Goal: Transaction & Acquisition: Purchase product/service

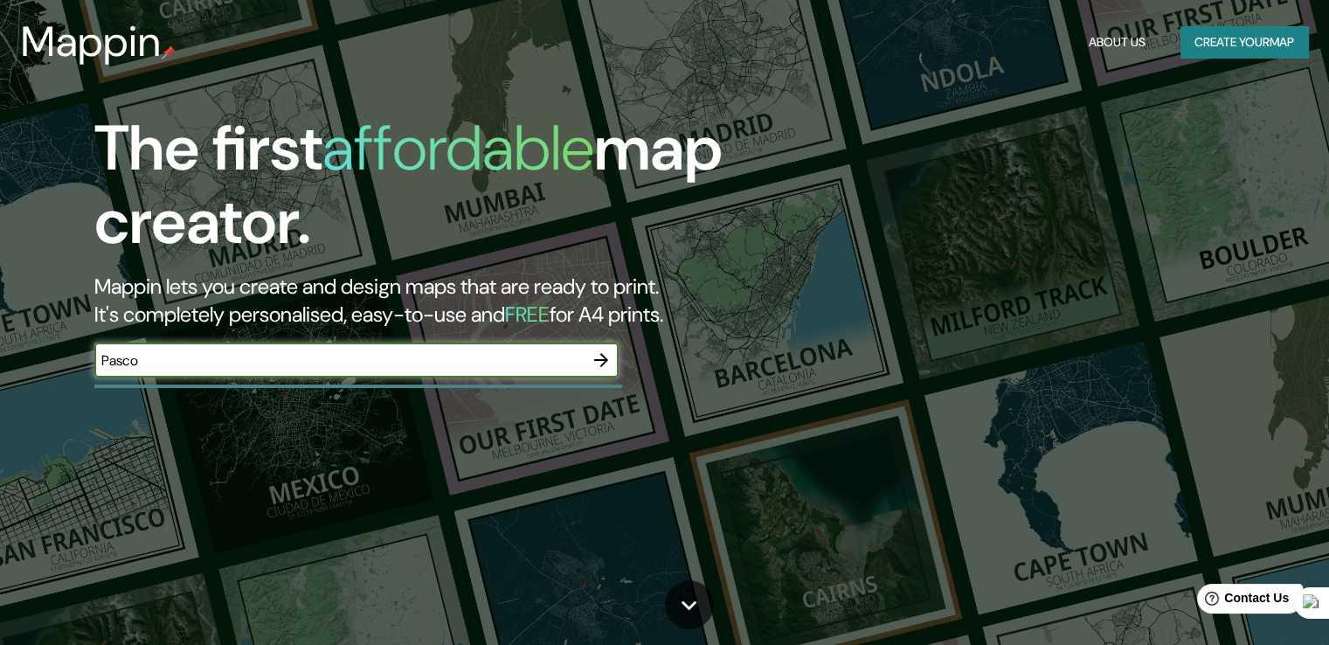
type input "Pasco"
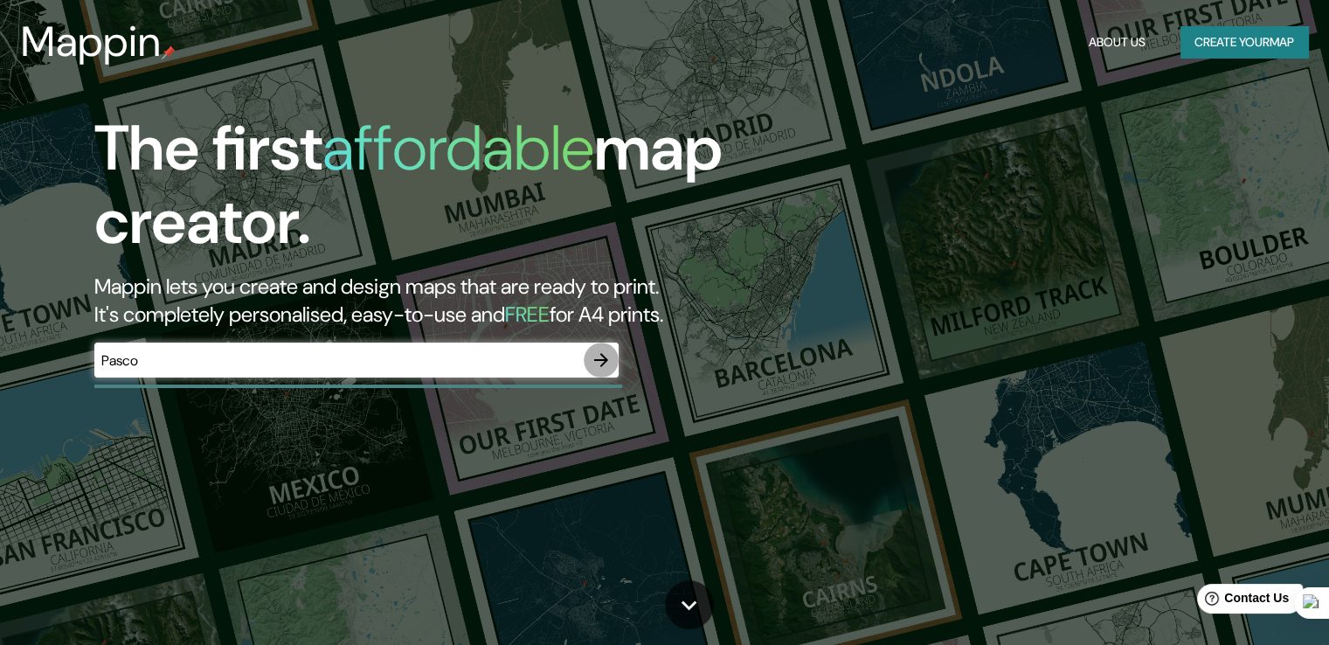
click at [600, 370] on icon "button" at bounding box center [601, 359] width 21 height 21
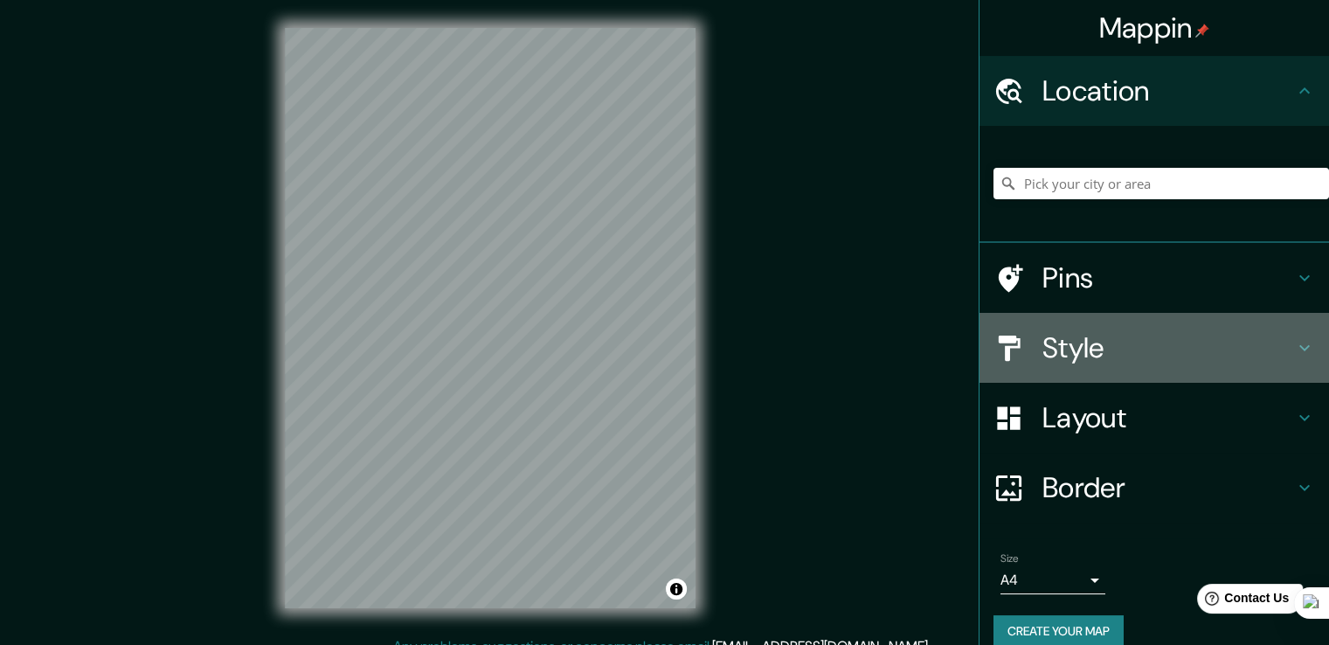
click at [1042, 336] on h4 "Style" at bounding box center [1168, 347] width 252 height 35
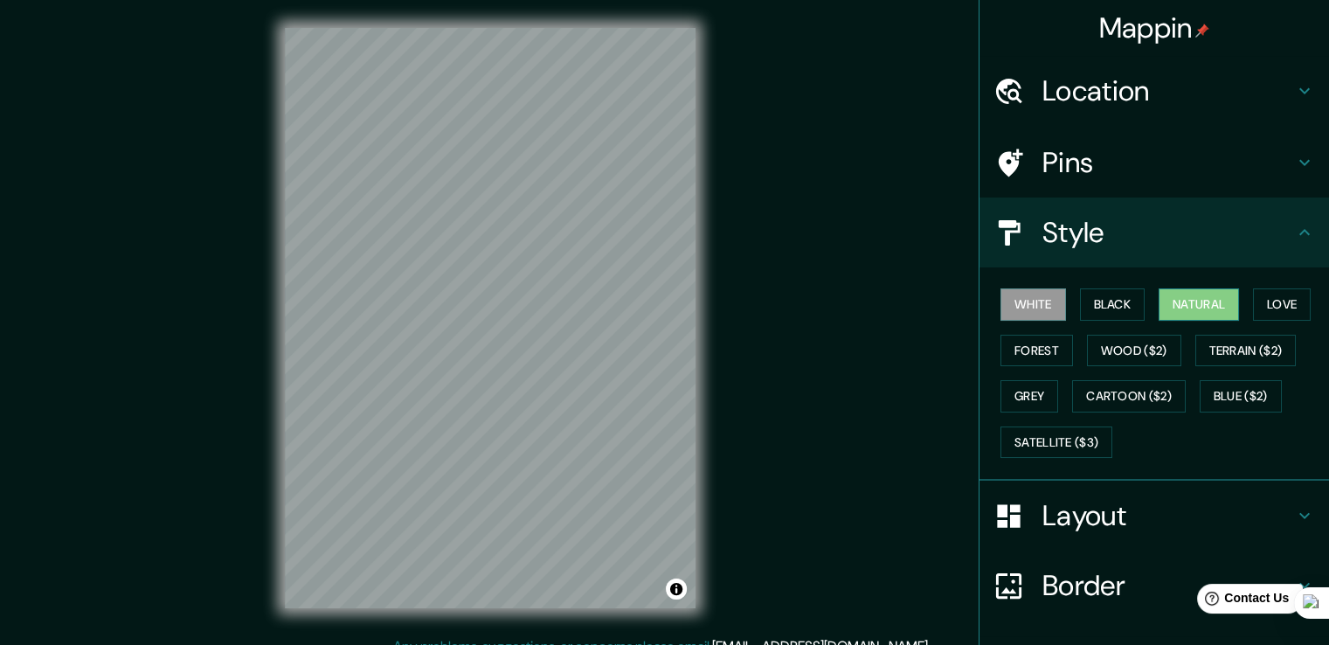
click at [1190, 294] on button "Natural" at bounding box center [1198, 304] width 80 height 32
click at [1150, 90] on h4 "Location" at bounding box center [1168, 90] width 252 height 35
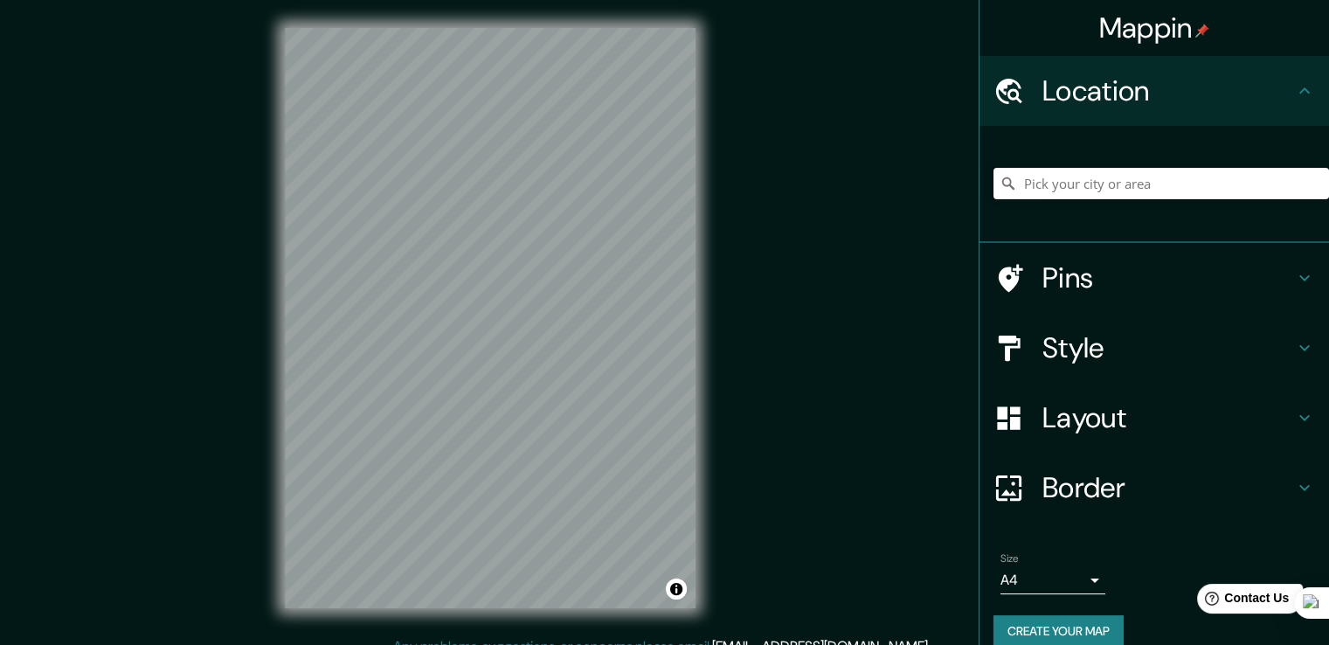
click at [1150, 175] on input "Pick your city or area" at bounding box center [1160, 183] width 335 height 31
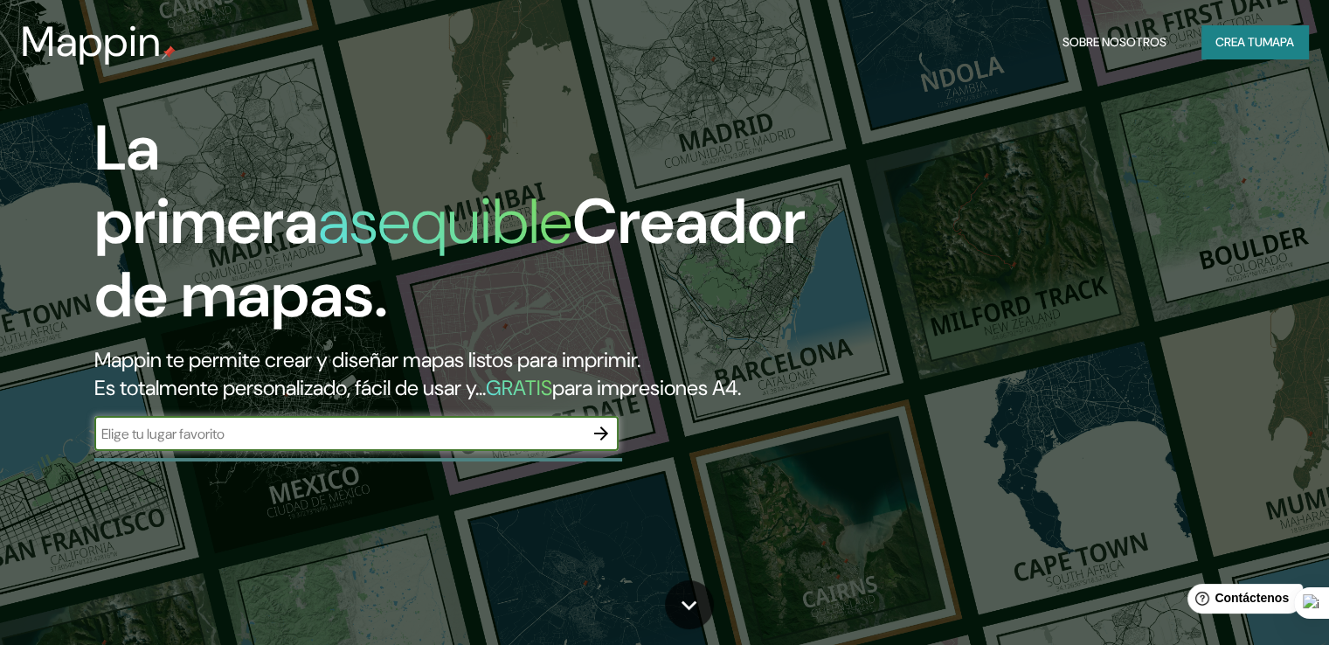
click at [437, 444] on input "text" at bounding box center [338, 434] width 489 height 20
type input "m"
type input "Ninacaca"
drag, startPoint x: 604, startPoint y: 466, endPoint x: 644, endPoint y: 441, distance: 46.3
click at [639, 452] on div "La primera asequible Creador de mapas. Mappin te permite crear y diseñar mapas …" at bounding box center [427, 290] width 798 height 356
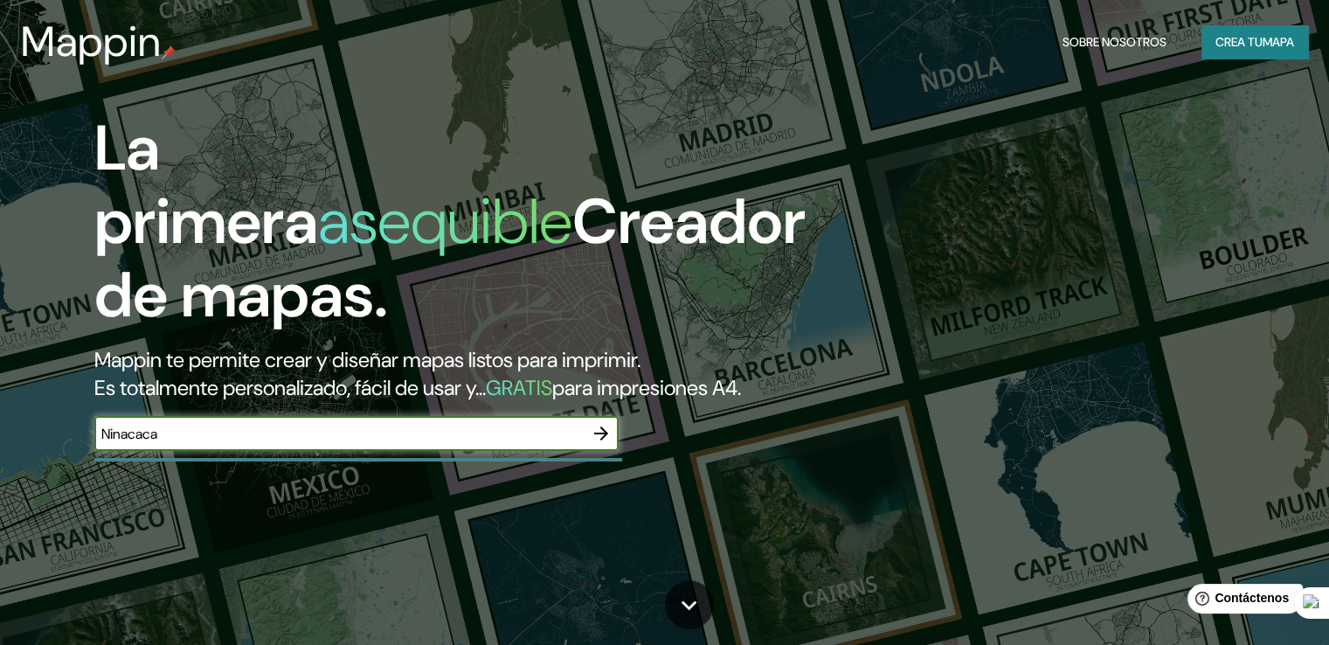
click at [644, 445] on div "La primera asequible Creador de mapas. Mappin te permite crear y diseñar mapas …" at bounding box center [427, 290] width 798 height 356
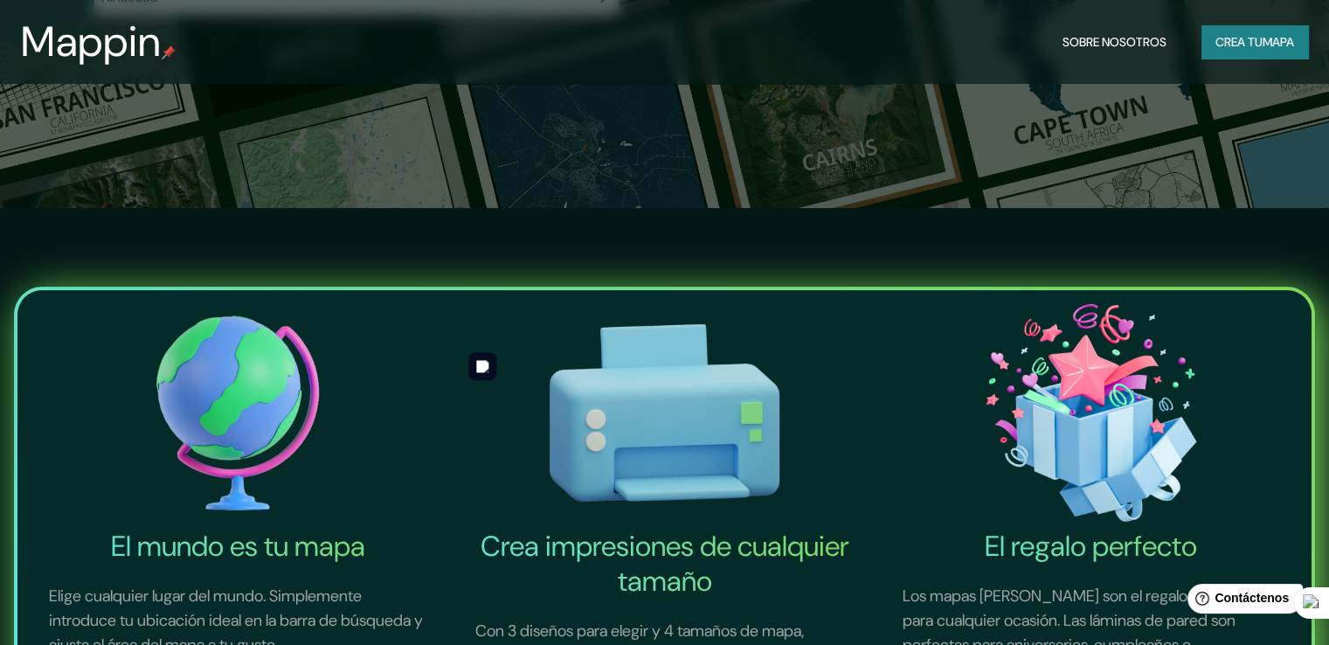
scroll to position [175, 0]
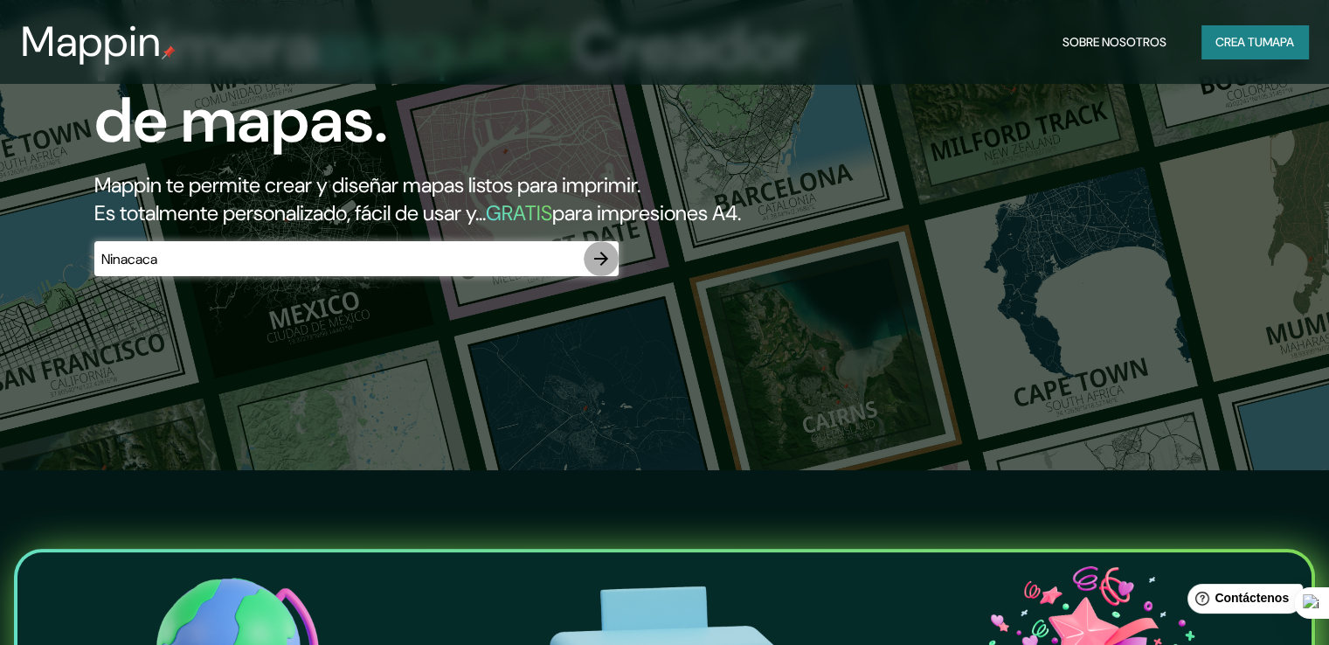
click at [599, 269] on icon "button" at bounding box center [601, 258] width 21 height 21
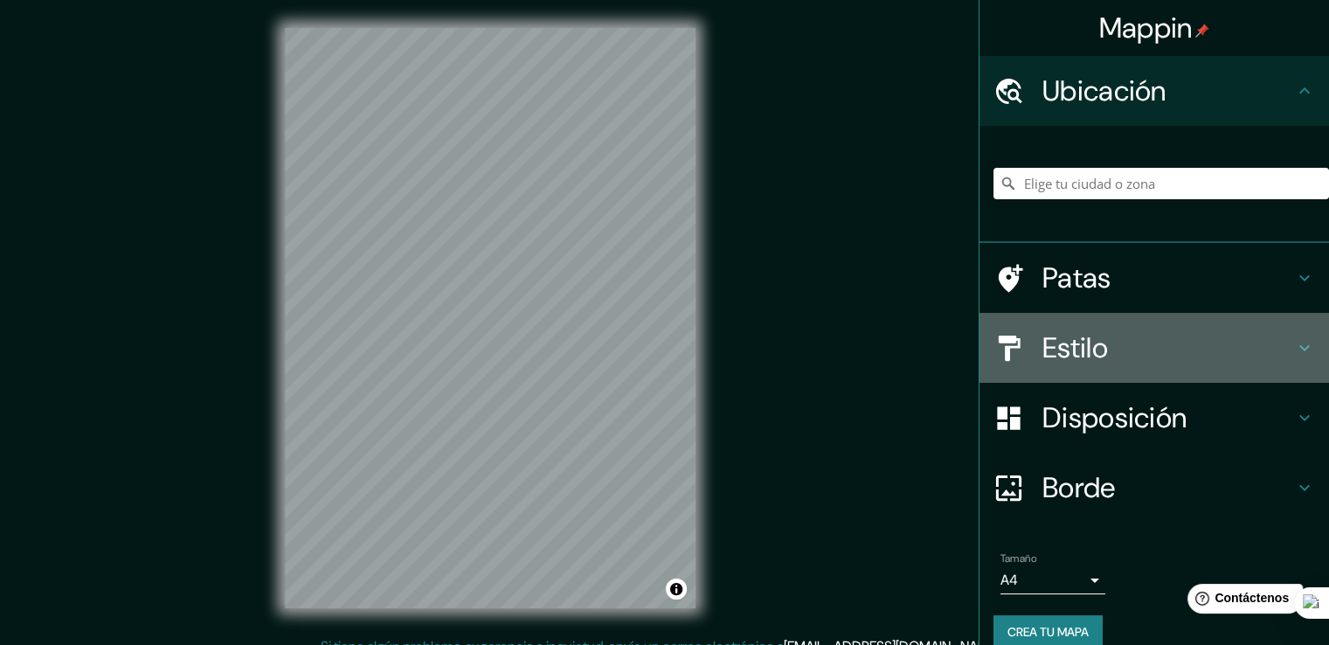
click at [1143, 345] on h4 "Estilo" at bounding box center [1168, 347] width 252 height 35
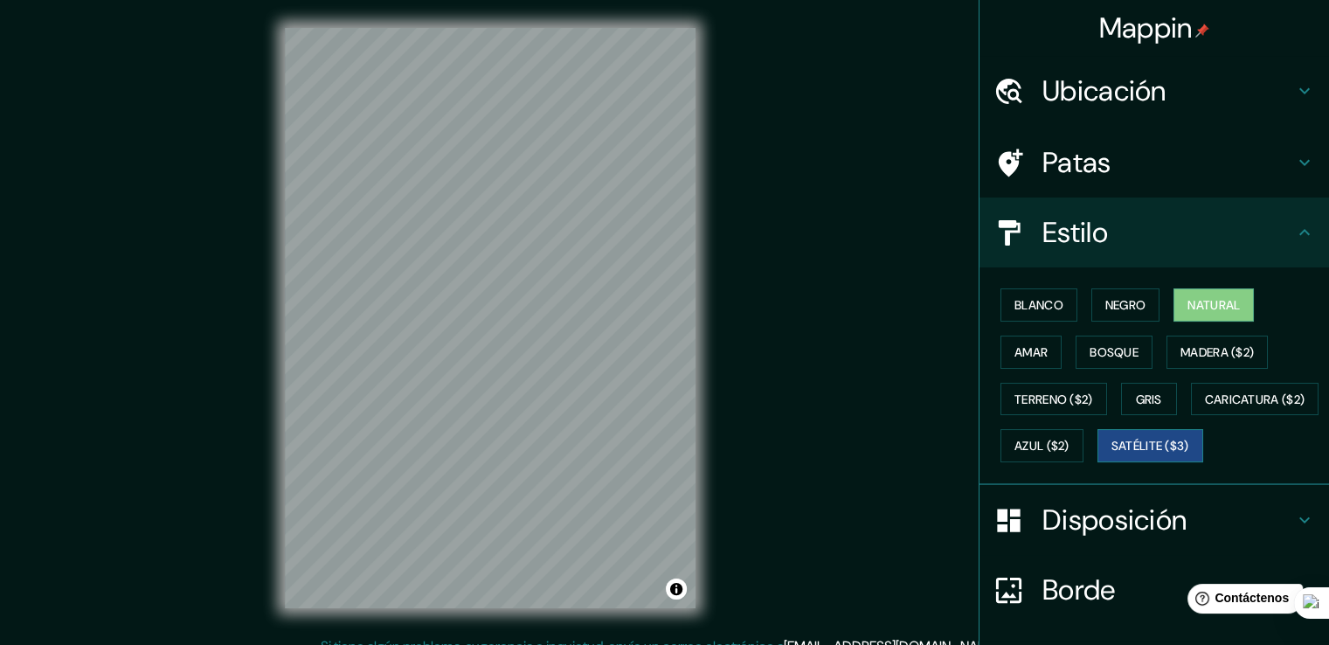
click at [1111, 454] on font "Satélite ($3)" at bounding box center [1150, 447] width 78 height 16
click at [1017, 359] on font "Amar" at bounding box center [1030, 352] width 33 height 23
click at [1097, 462] on button "Satélite ($3)" at bounding box center [1150, 445] width 106 height 33
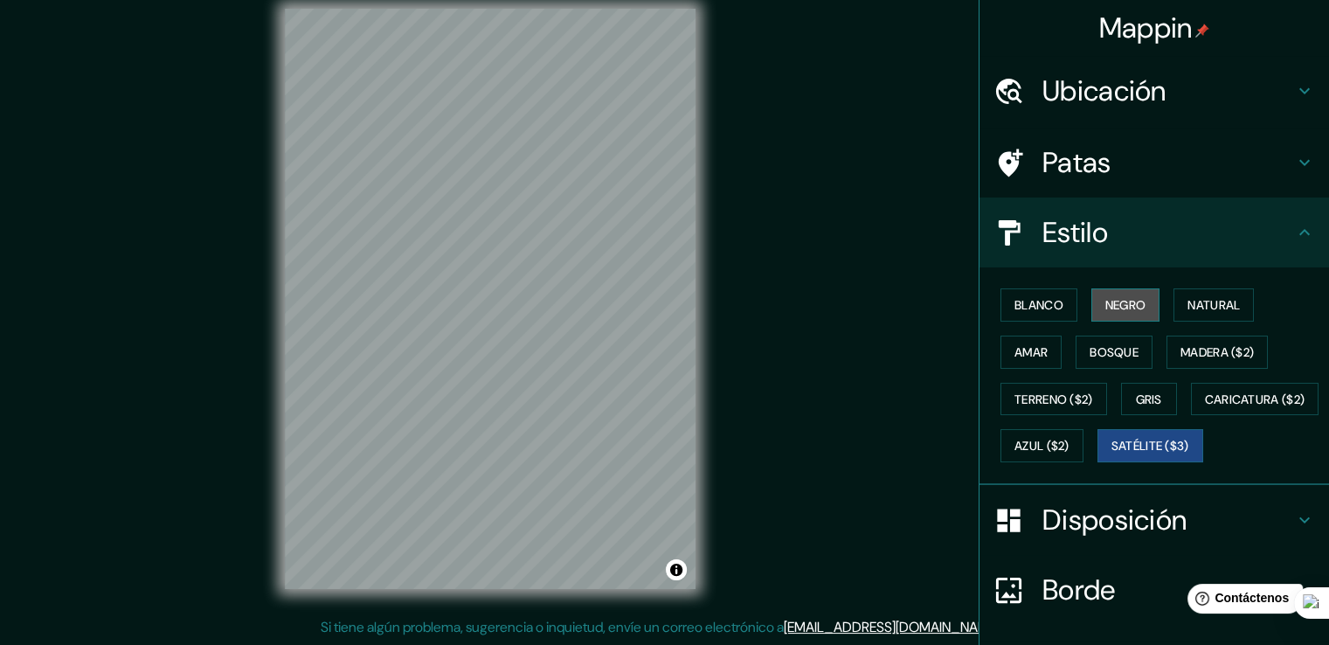
click at [1113, 300] on font "Negro" at bounding box center [1125, 305] width 41 height 16
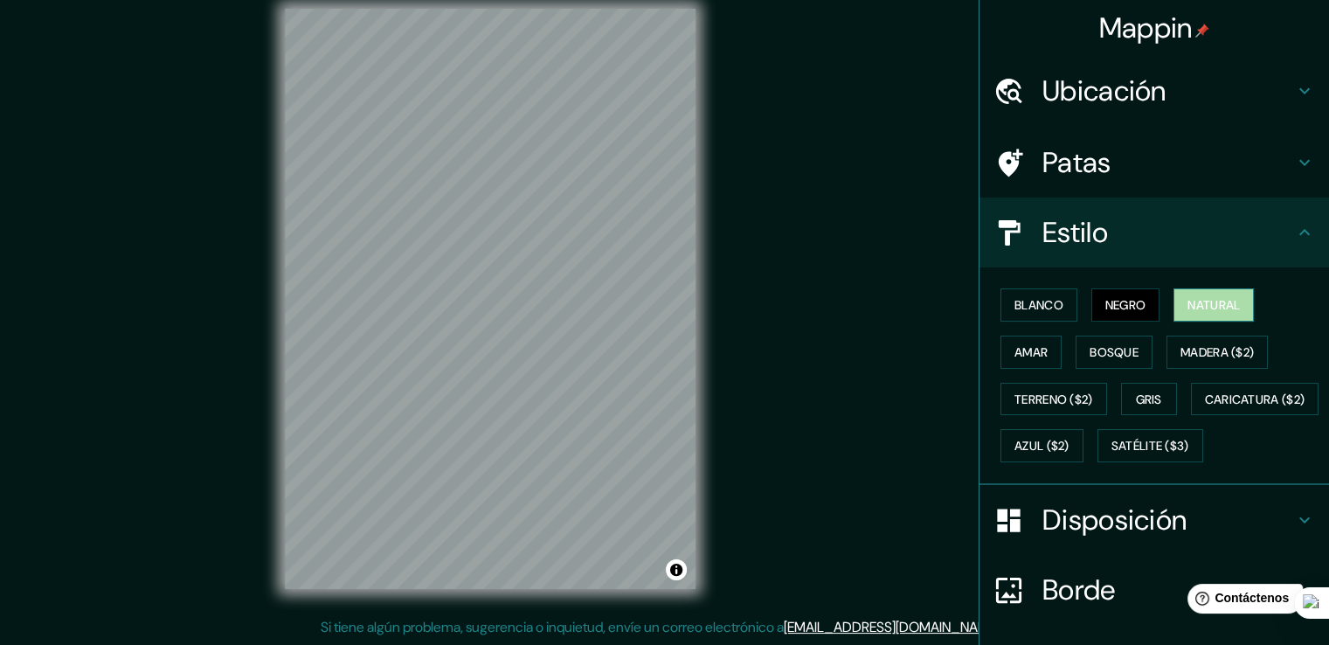
click at [1187, 300] on font "Natural" at bounding box center [1213, 305] width 52 height 16
click at [1032, 349] on font "Amar" at bounding box center [1030, 352] width 33 height 16
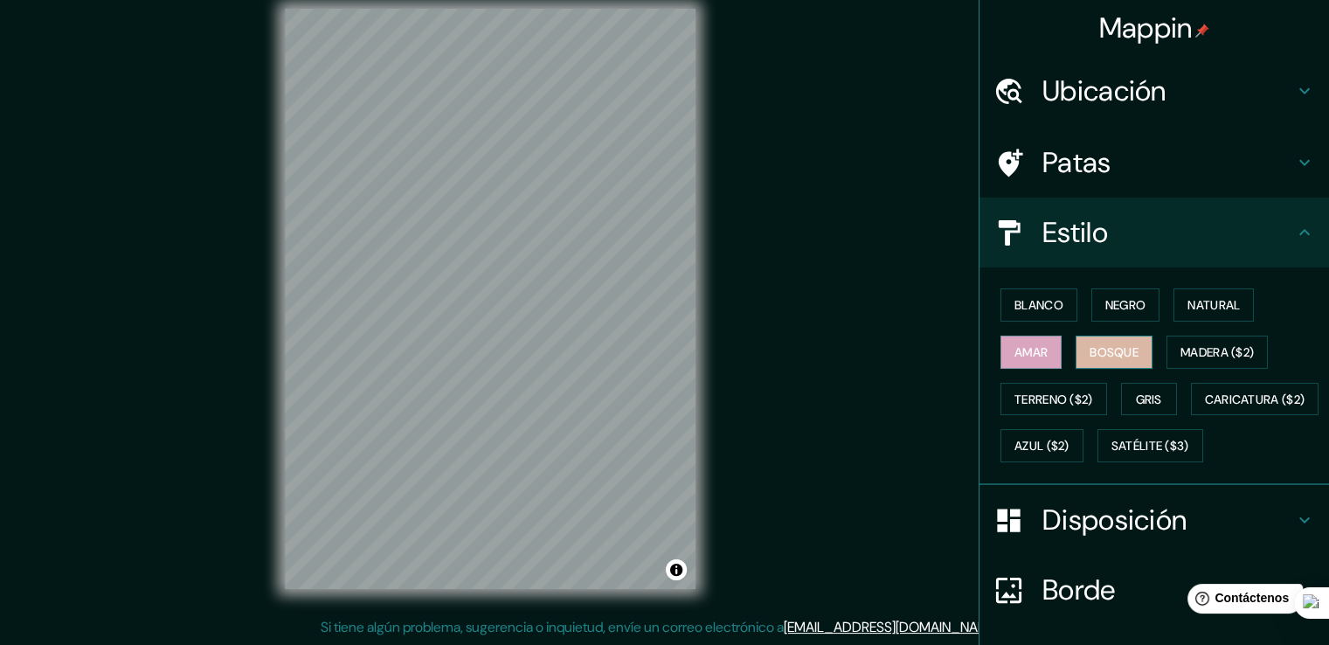
click at [1105, 344] on font "Bosque" at bounding box center [1113, 352] width 49 height 16
click at [1187, 356] on font "Madera ($2)" at bounding box center [1216, 352] width 73 height 16
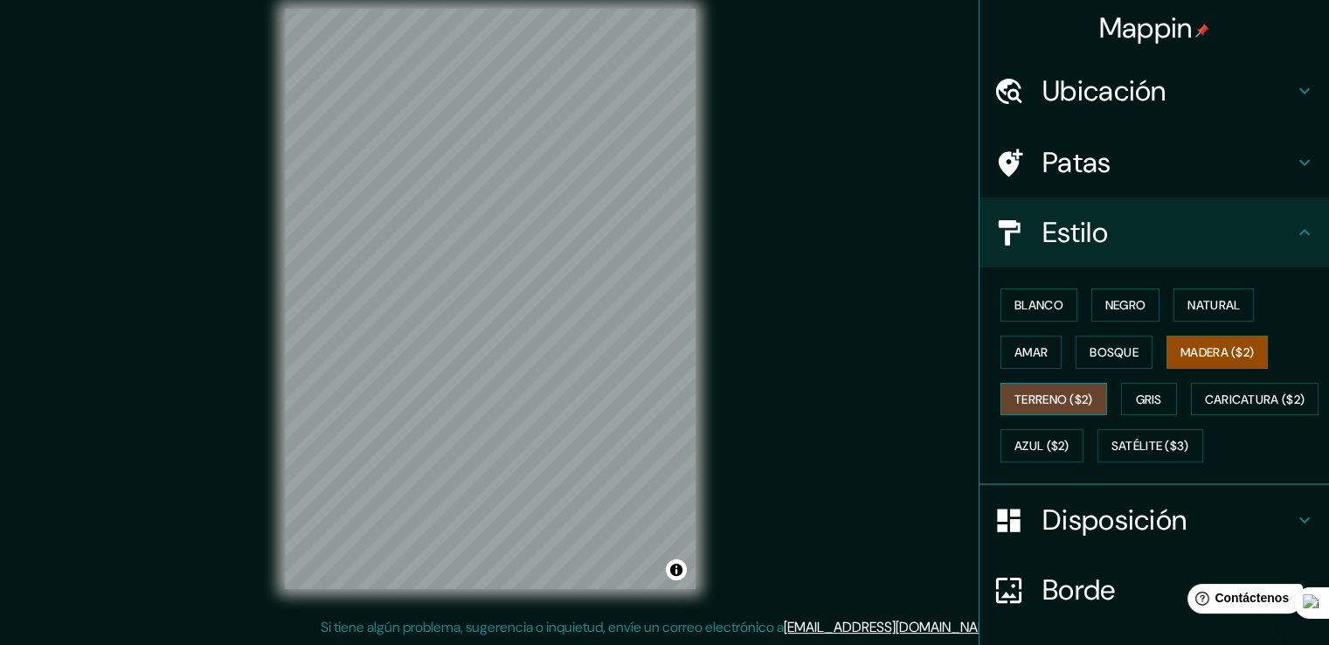
click at [1056, 403] on font "Terreno ($2)" at bounding box center [1053, 399] width 79 height 16
click at [1159, 402] on button "Gris" at bounding box center [1149, 399] width 56 height 33
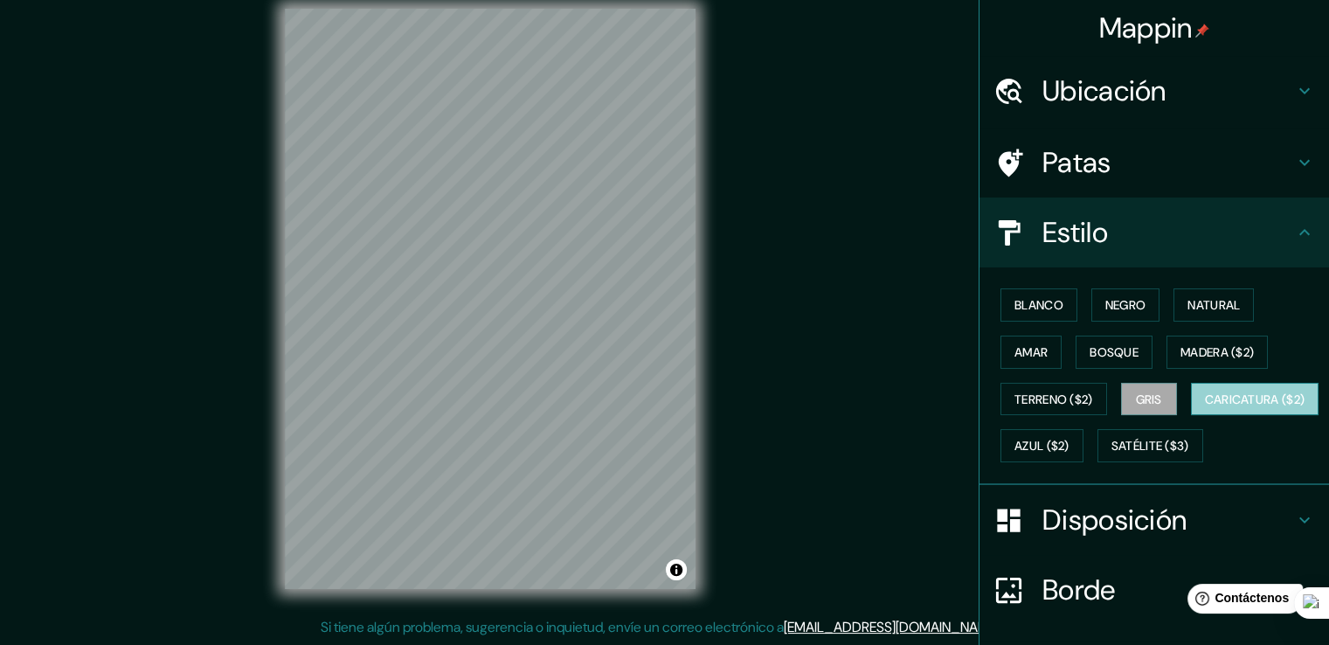
click at [1205, 407] on font "Caricatura ($2)" at bounding box center [1255, 399] width 100 height 16
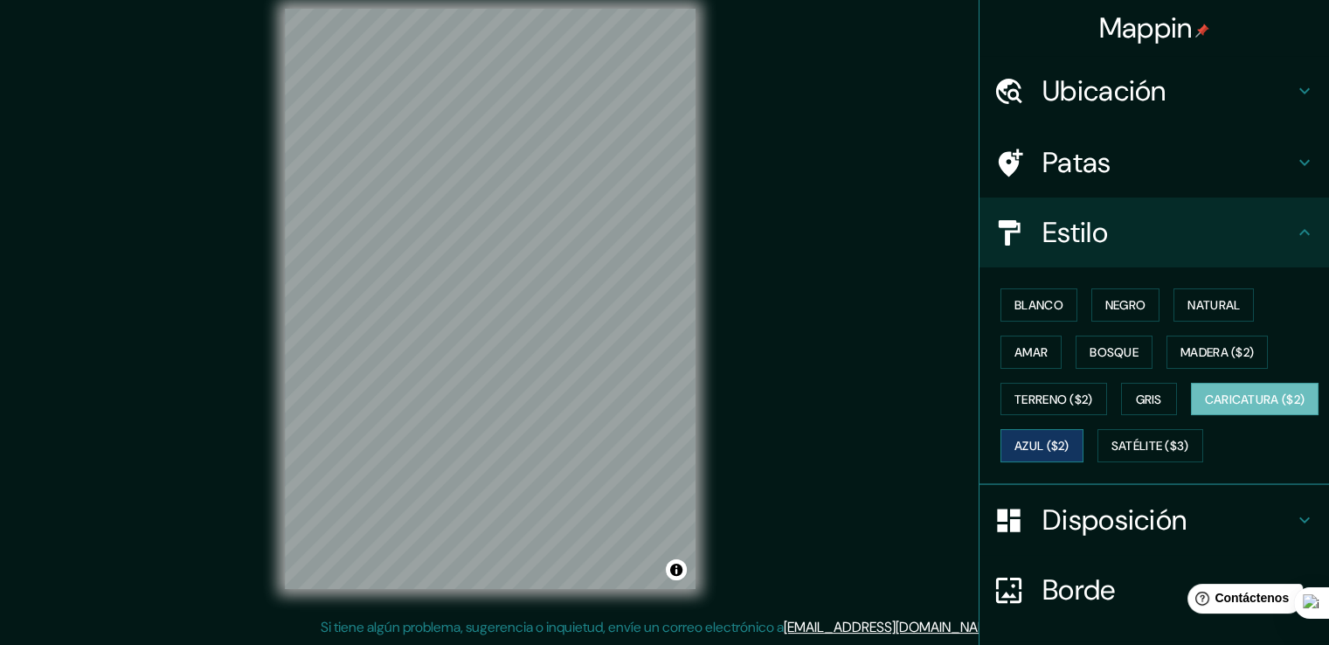
click at [1069, 442] on font "Azul ($2)" at bounding box center [1041, 447] width 55 height 16
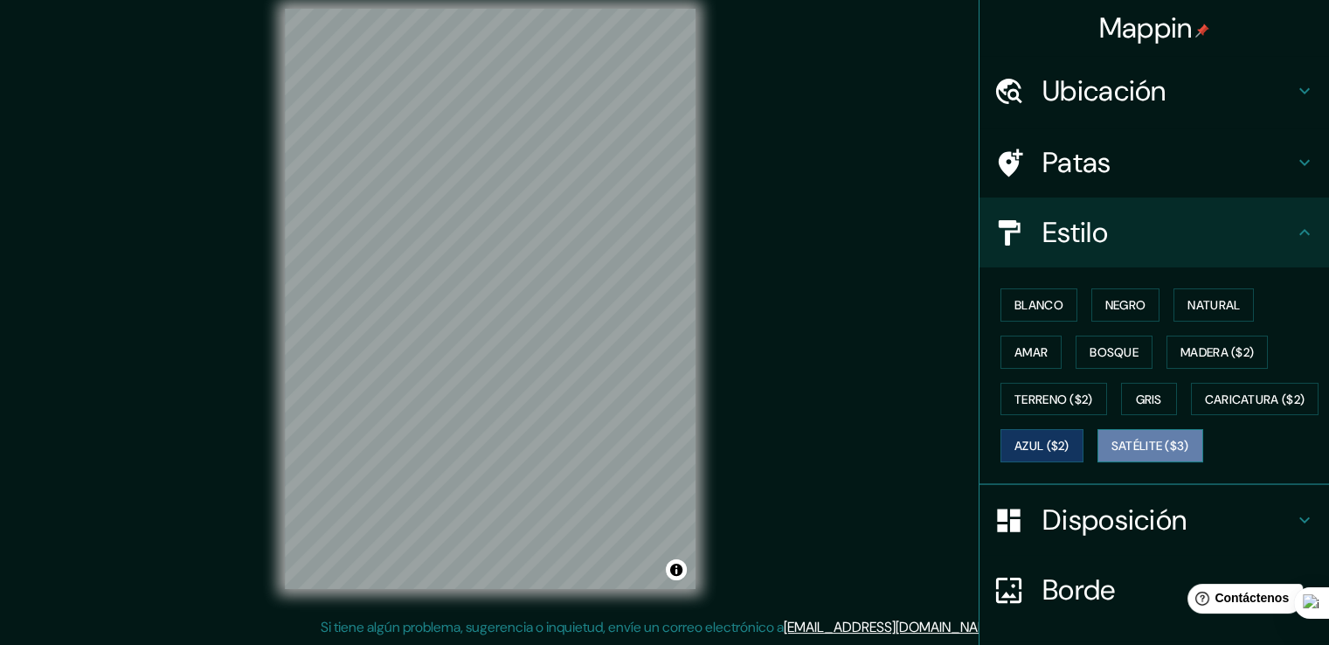
click at [1111, 457] on font "Satélite ($3)" at bounding box center [1150, 445] width 78 height 23
click at [1181, 158] on h4 "Patas" at bounding box center [1168, 162] width 252 height 35
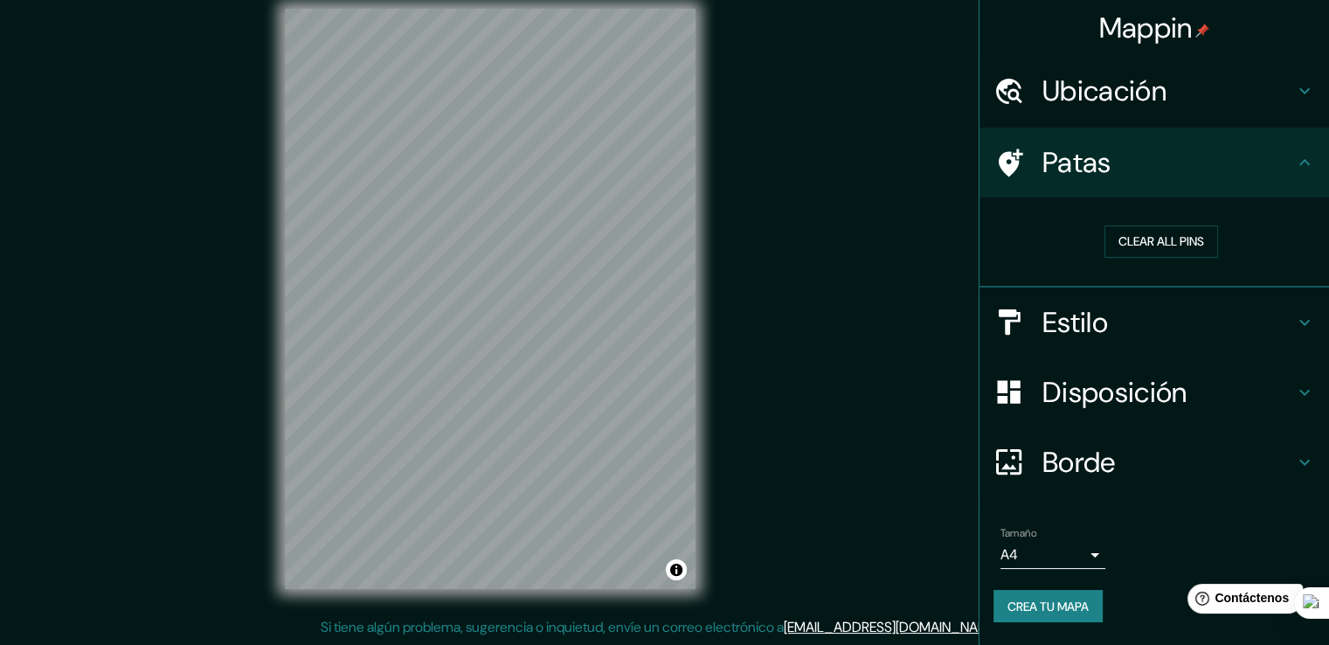
click at [1143, 463] on h4 "Borde" at bounding box center [1168, 462] width 252 height 35
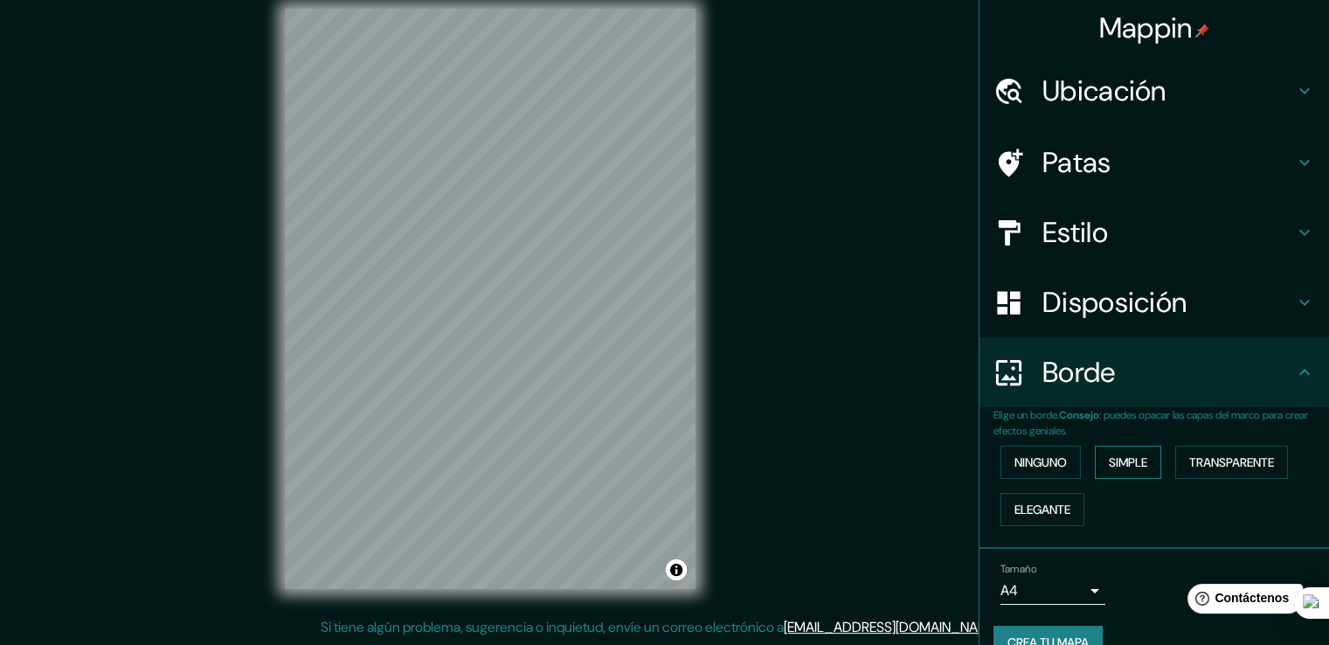
click at [1138, 454] on font "Simple" at bounding box center [1128, 462] width 38 height 16
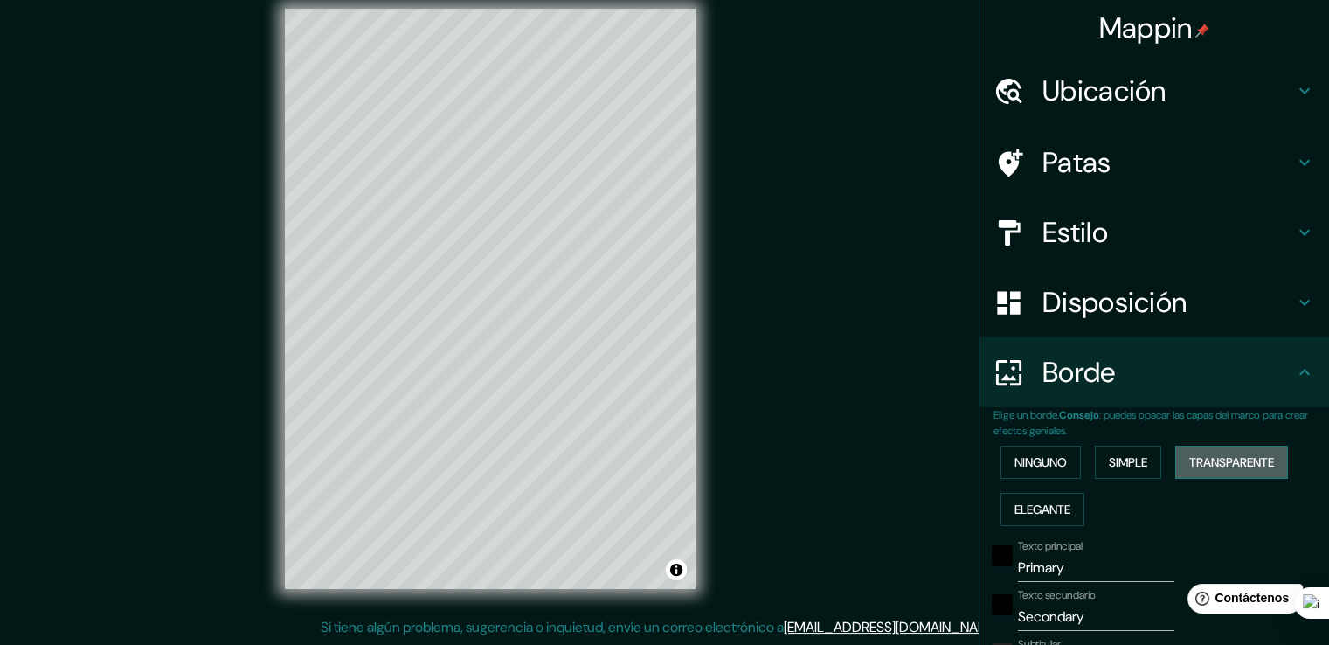
click at [1189, 455] on font "Transparente" at bounding box center [1231, 462] width 85 height 16
click at [1048, 507] on font "Elegante" at bounding box center [1042, 509] width 56 height 16
click at [1023, 459] on font "Ninguno" at bounding box center [1040, 462] width 52 height 16
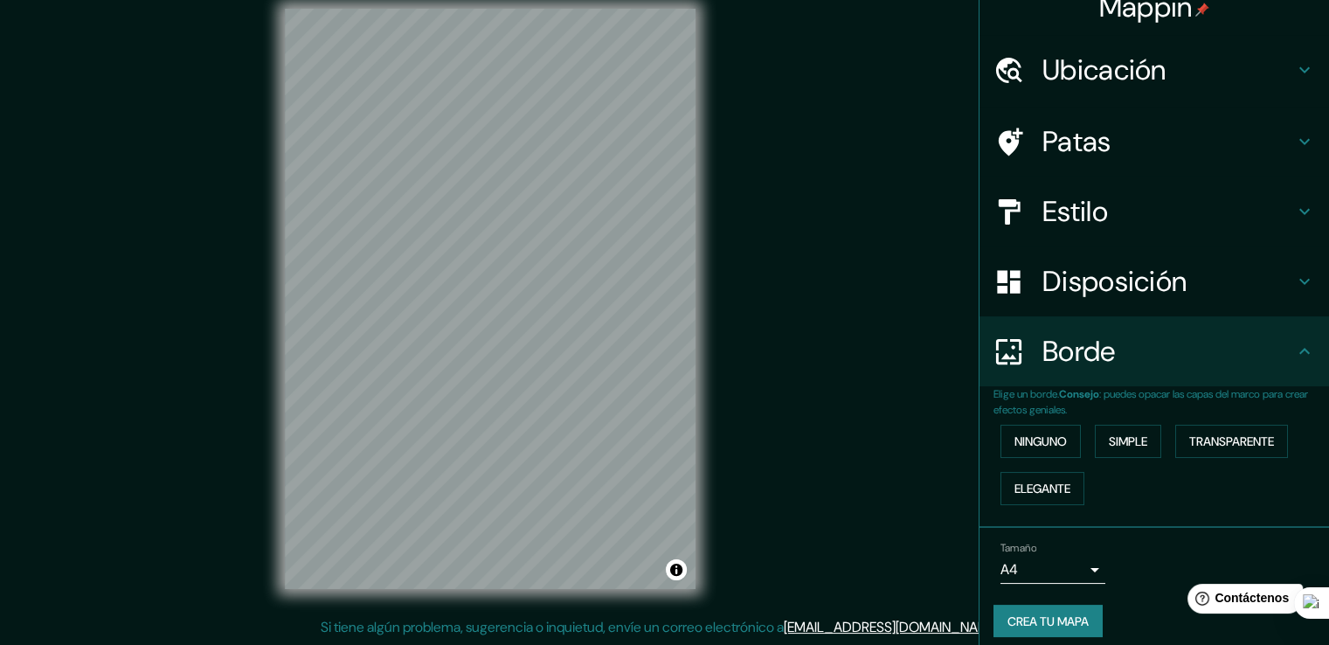
scroll to position [32, 0]
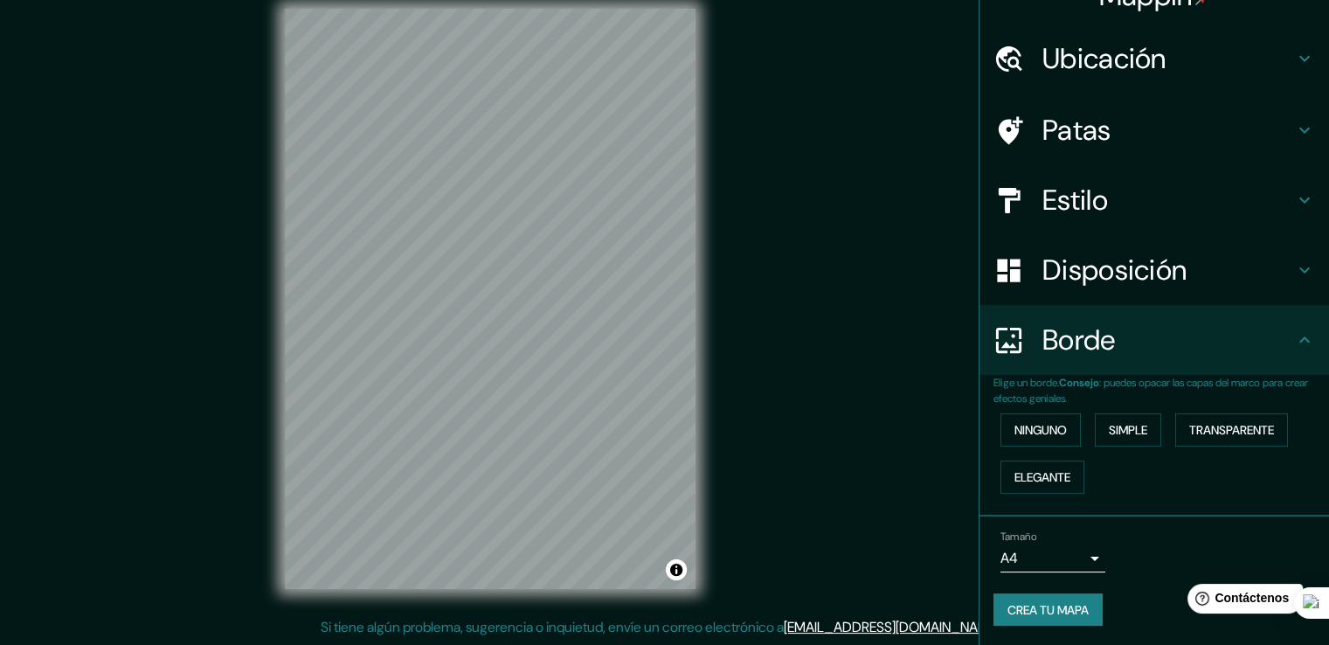
click at [1074, 556] on body "Mappin Ubicación Patas Estilo Disposición Borde Elige un borde. Consejo : puede…" at bounding box center [664, 303] width 1329 height 645
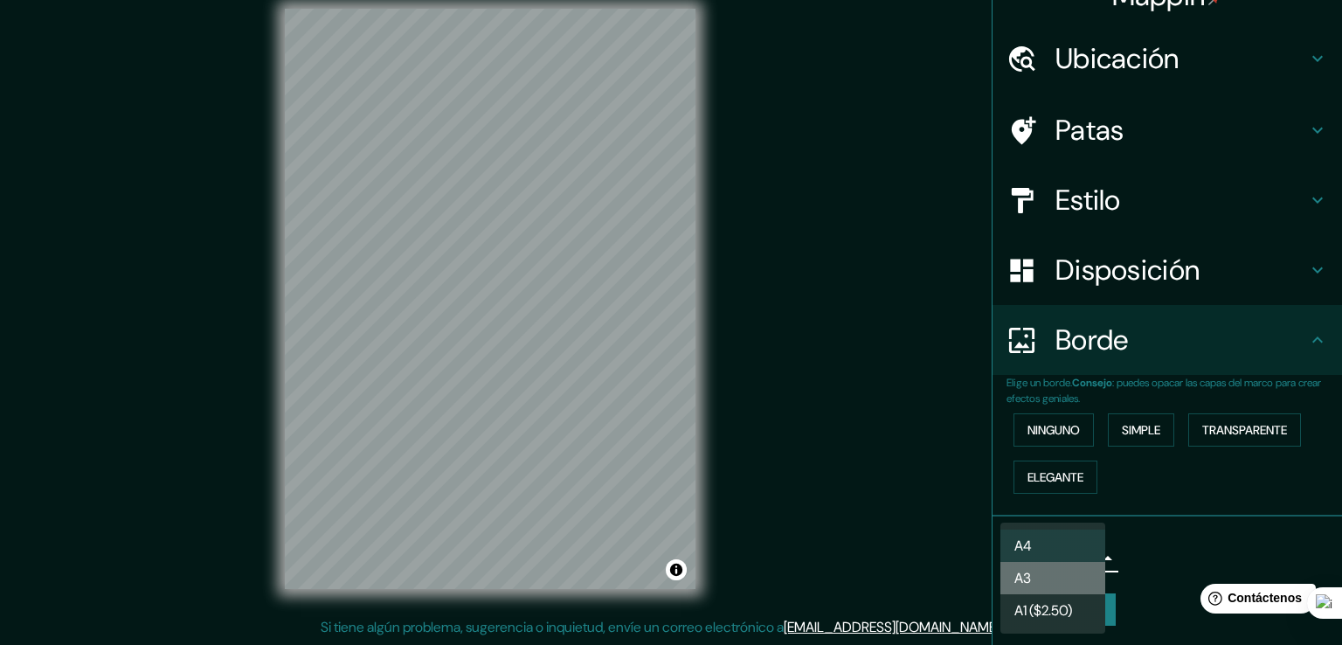
click at [1039, 587] on li "A3" at bounding box center [1052, 578] width 105 height 32
type input "a4"
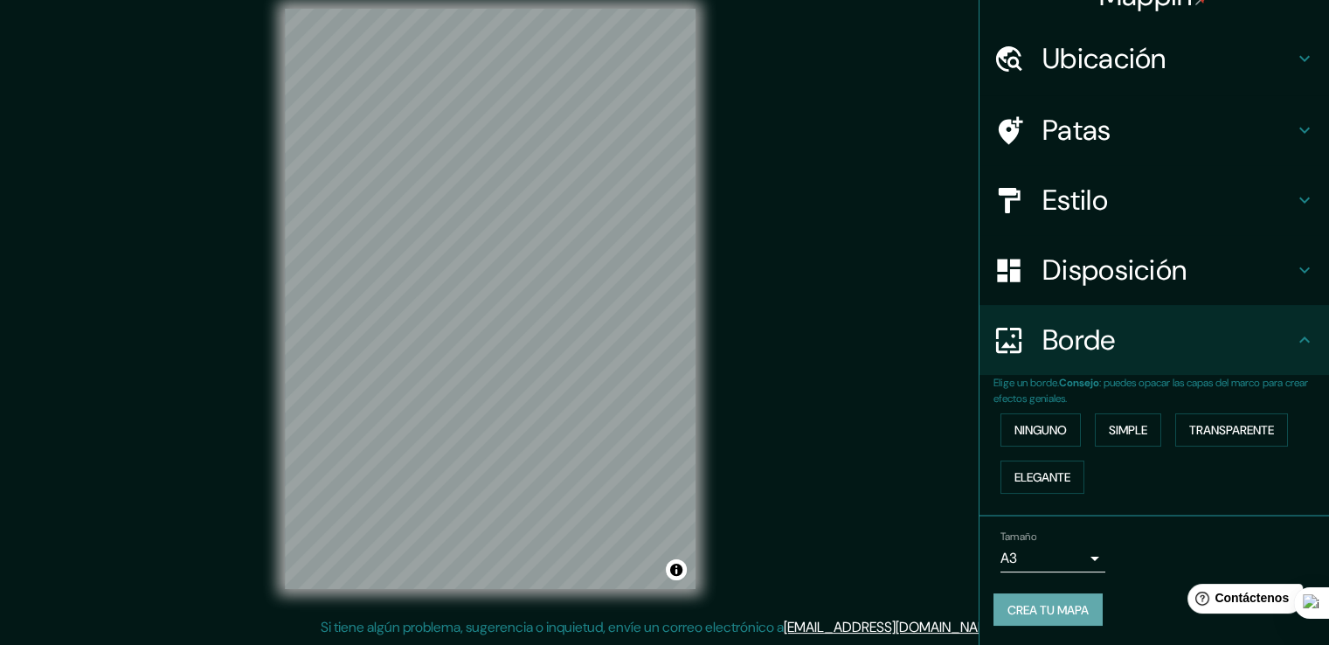
click at [1053, 607] on font "Crea tu mapa" at bounding box center [1047, 610] width 81 height 16
click at [1011, 602] on font "Crea tu mapa" at bounding box center [1047, 610] width 81 height 16
click at [1083, 42] on font "Ubicación" at bounding box center [1104, 58] width 124 height 37
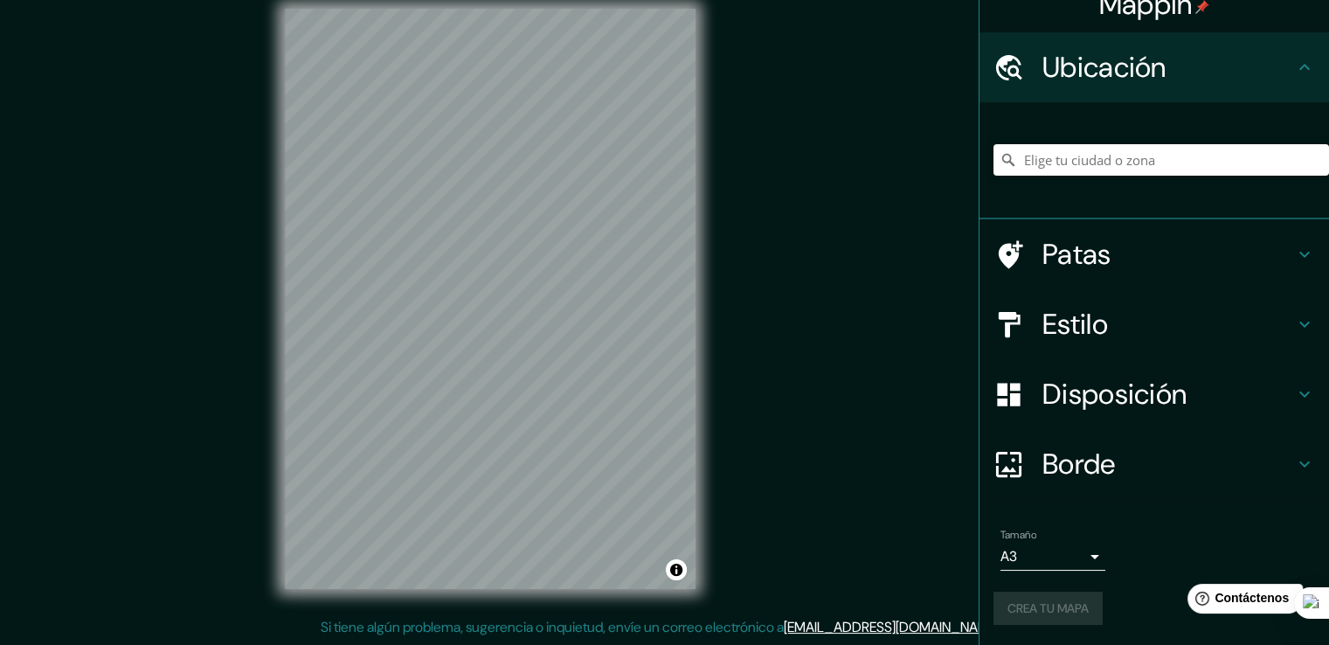
scroll to position [24, 0]
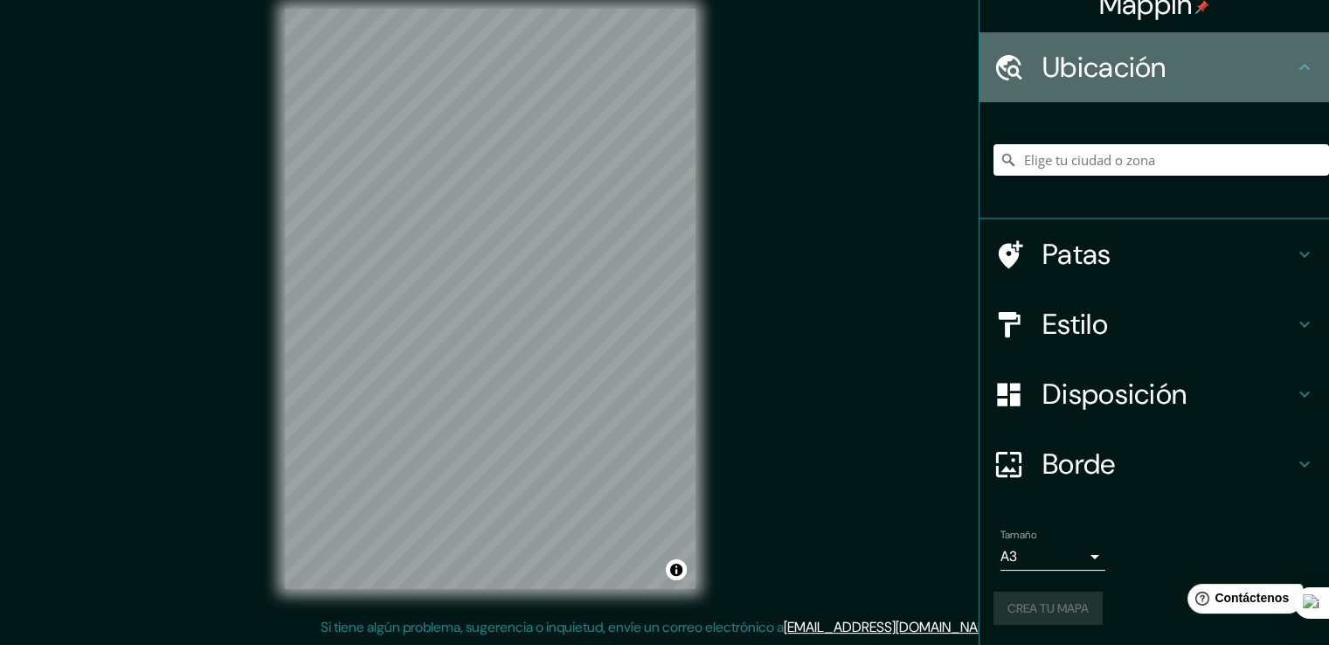
click at [1083, 42] on div "Ubicación" at bounding box center [1153, 67] width 349 height 70
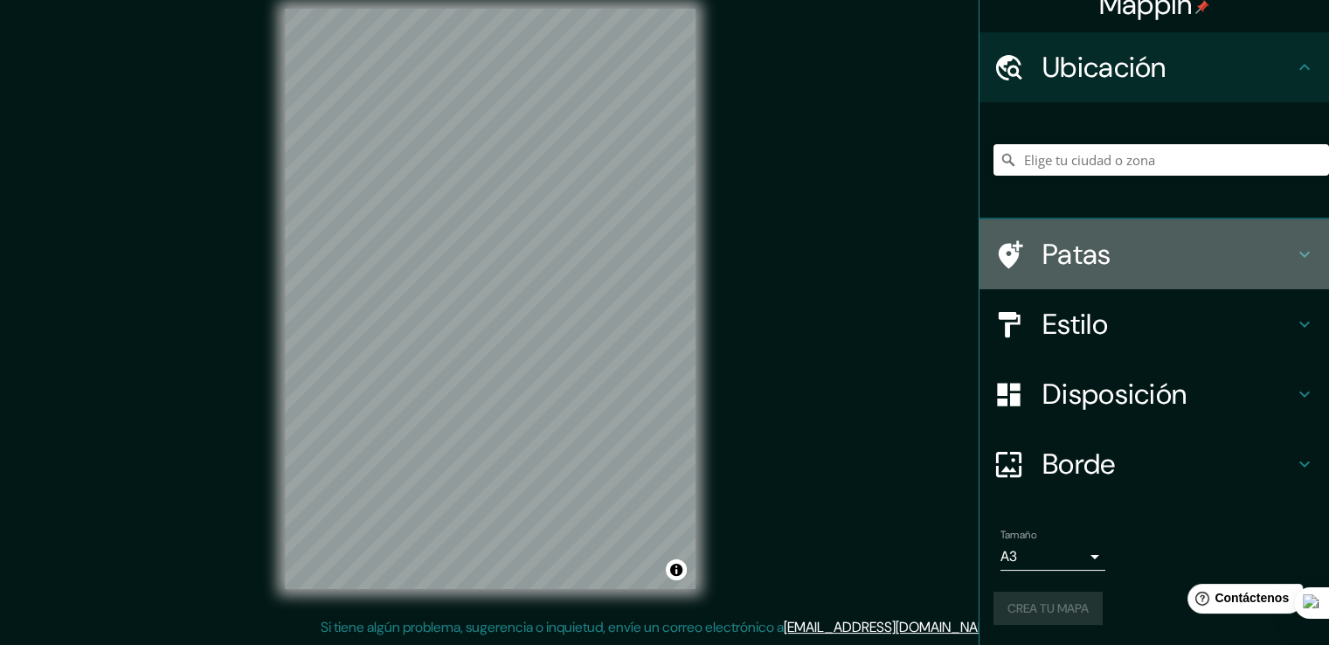
click at [1127, 265] on h4 "Patas" at bounding box center [1168, 254] width 252 height 35
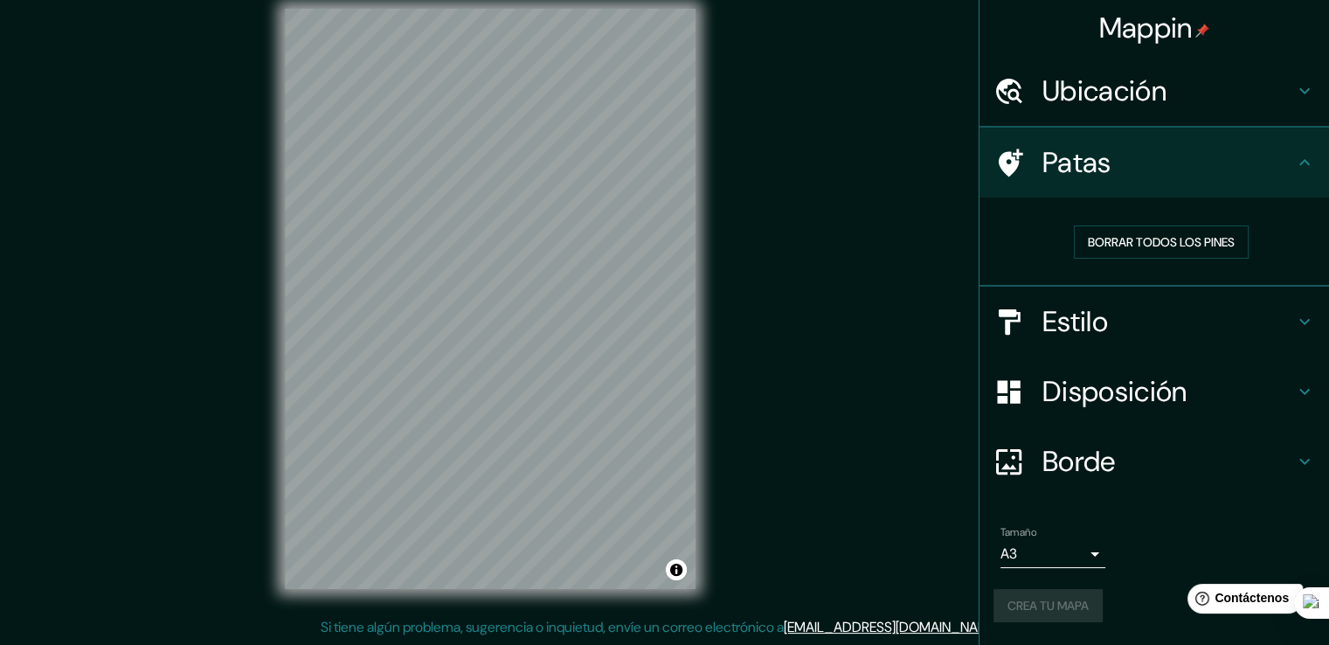
scroll to position [0, 0]
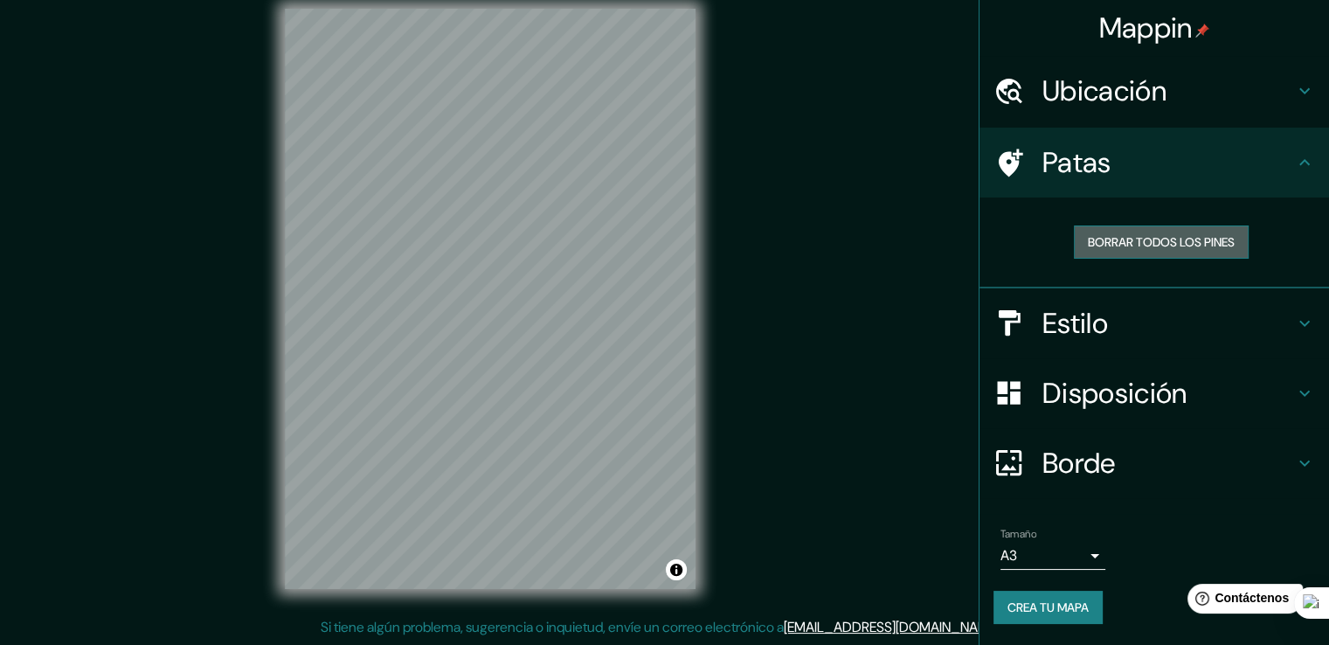
click at [1140, 227] on button "Borrar todos los pines" at bounding box center [1161, 241] width 175 height 33
click at [1129, 242] on font "Borrar todos los pines" at bounding box center [1161, 242] width 147 height 16
click at [1132, 348] on div "Estilo" at bounding box center [1153, 323] width 349 height 70
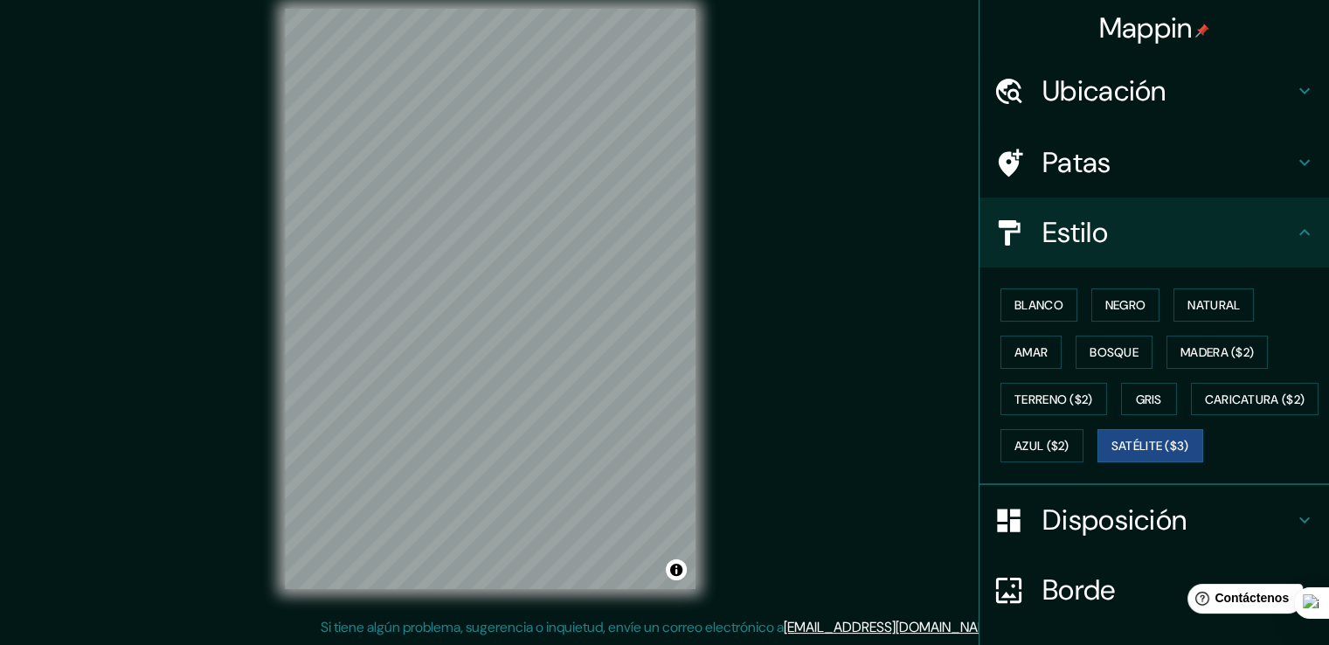
scroll to position [169, 0]
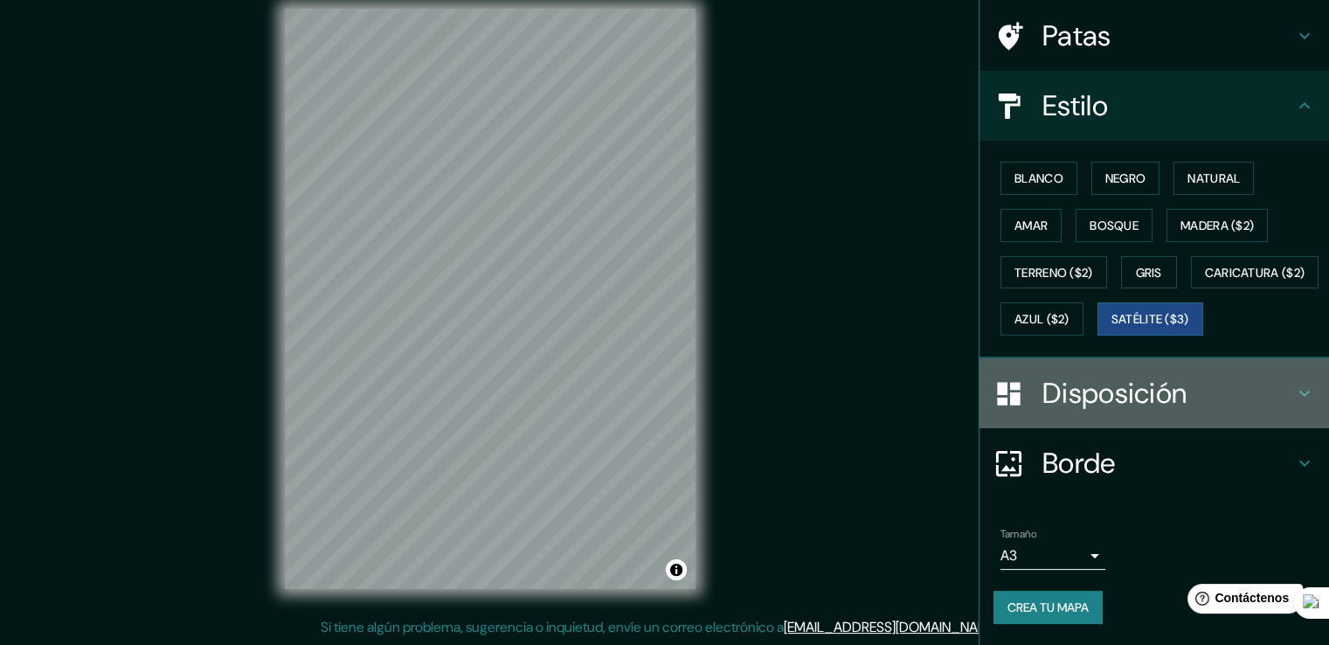
click at [1134, 382] on font "Disposición" at bounding box center [1114, 393] width 144 height 37
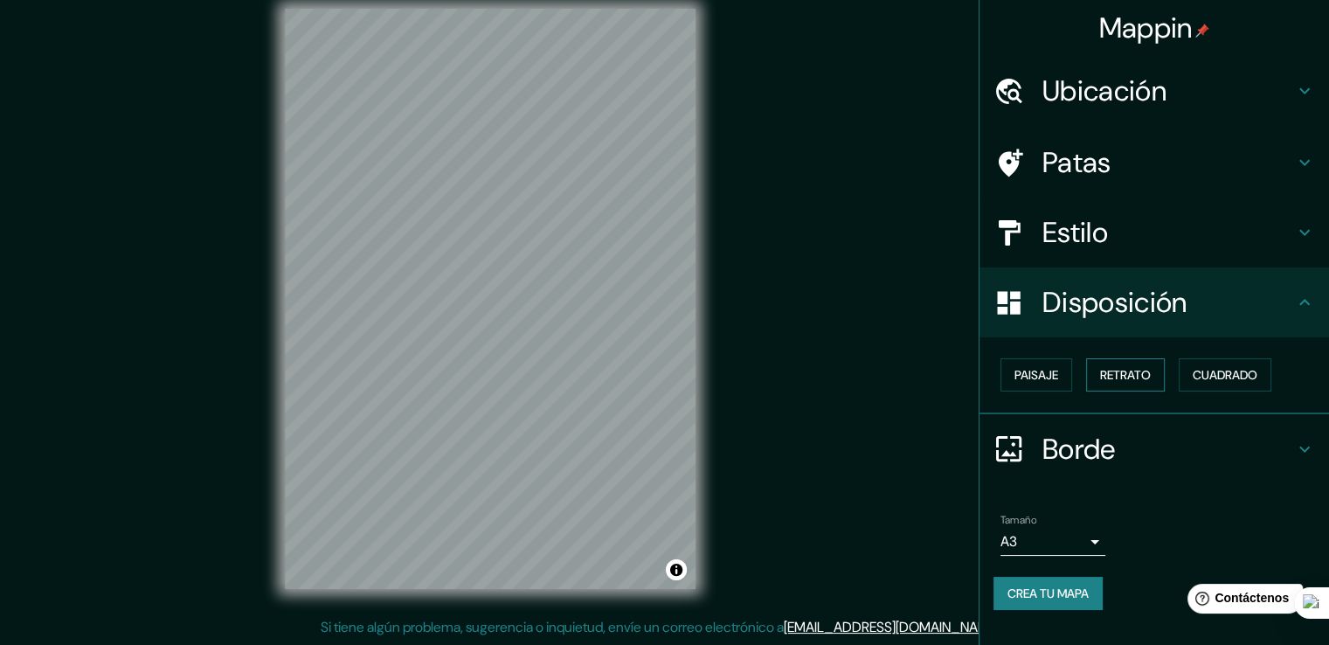
scroll to position [0, 0]
click at [1046, 367] on font "Paisaje" at bounding box center [1036, 375] width 44 height 16
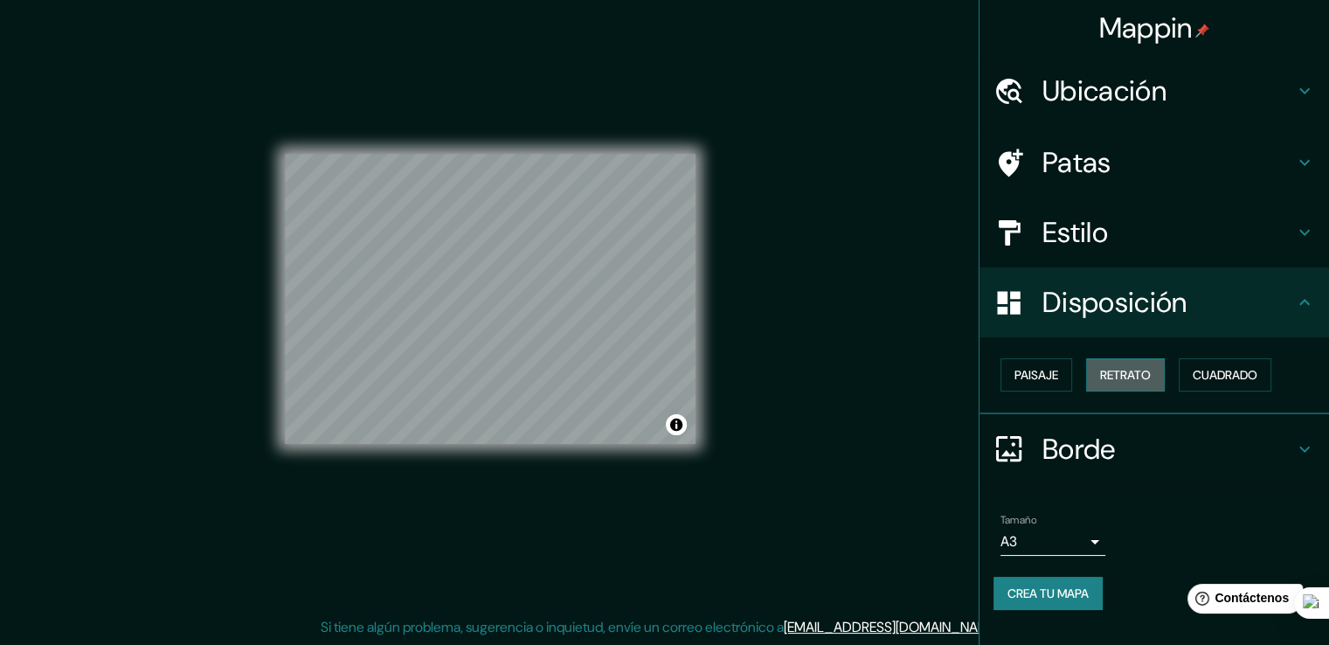
click at [1100, 370] on button "Retrato" at bounding box center [1125, 374] width 79 height 33
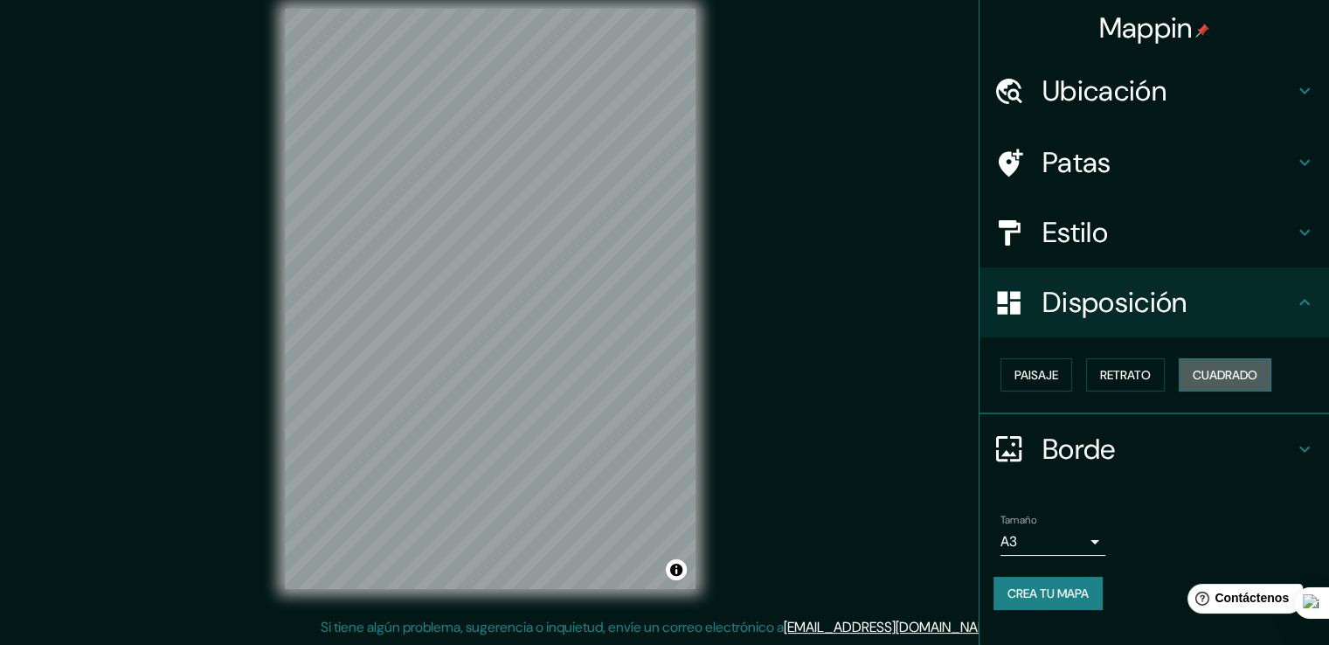
click at [1223, 376] on font "Cuadrado" at bounding box center [1224, 375] width 65 height 16
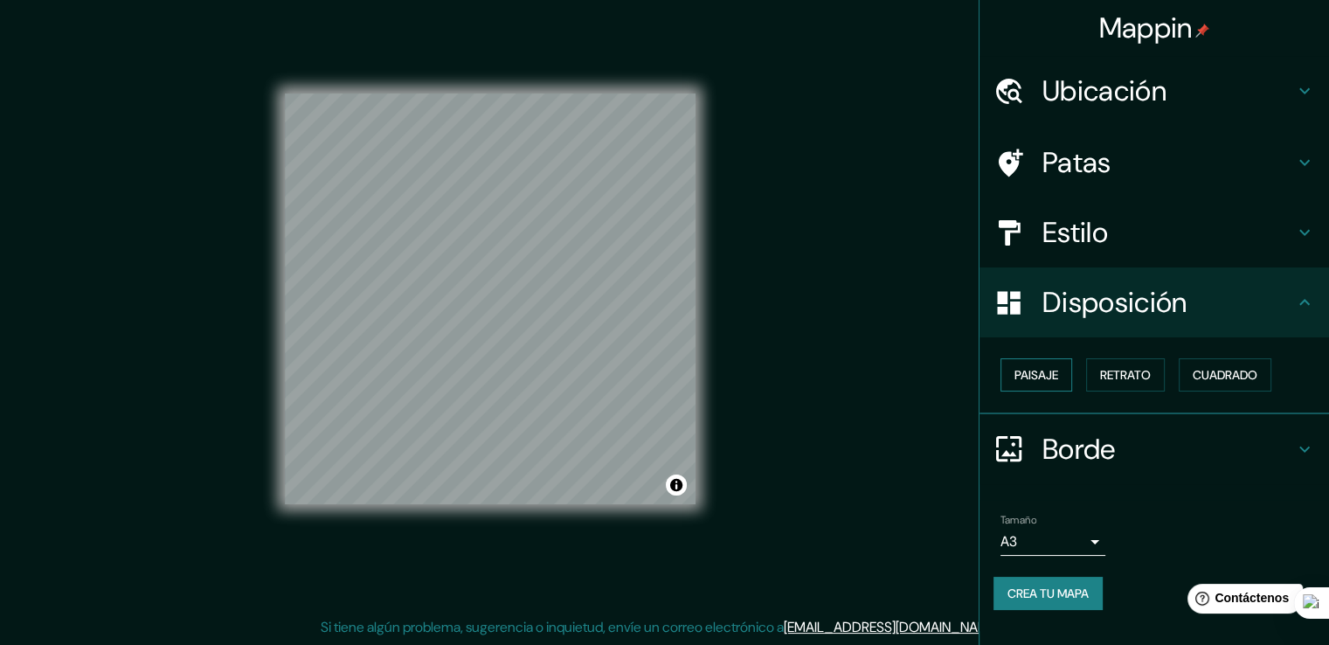
click at [1052, 371] on font "Paisaje" at bounding box center [1036, 375] width 44 height 16
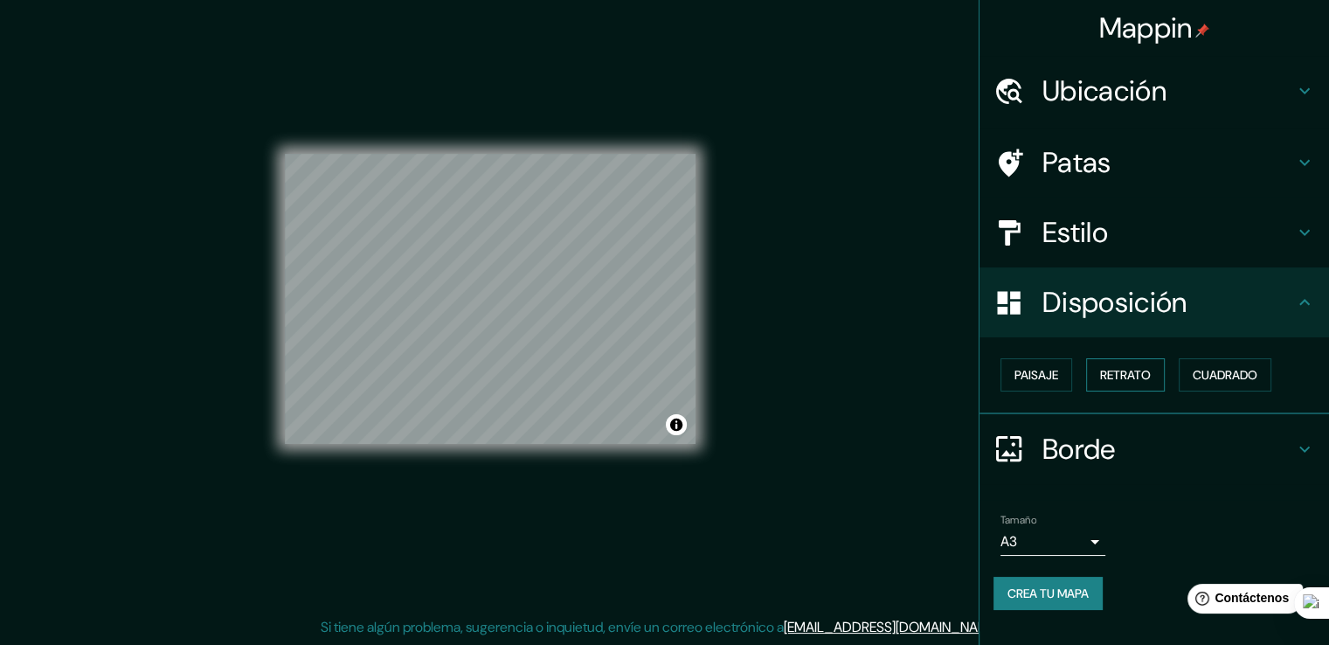
click at [1116, 374] on font "Retrato" at bounding box center [1125, 375] width 51 height 16
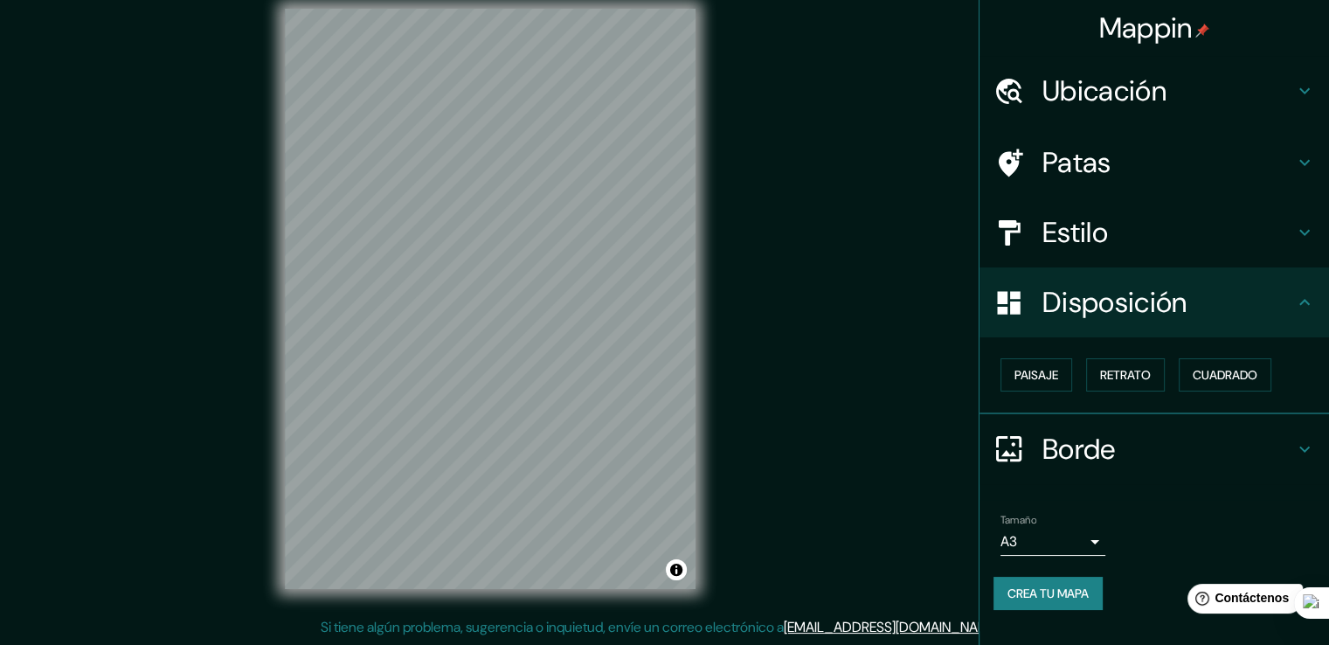
click at [1037, 577] on button "Crea tu mapa" at bounding box center [1047, 593] width 109 height 33
